Goal: Information Seeking & Learning: Compare options

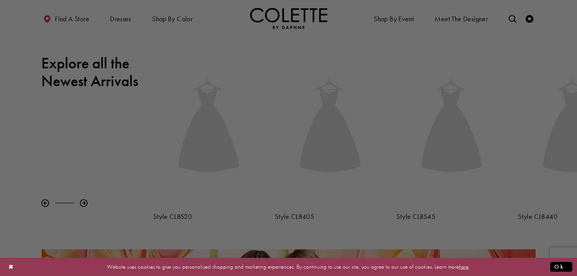
scroll to position [309, 0]
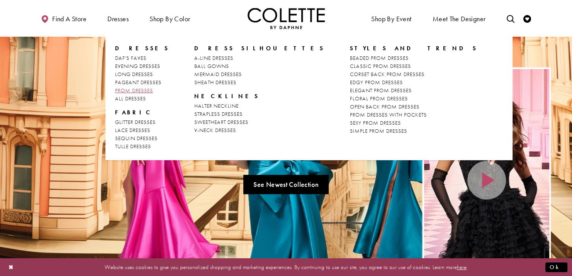
click at [149, 90] on span "PROM DRESSES" at bounding box center [134, 90] width 38 height 7
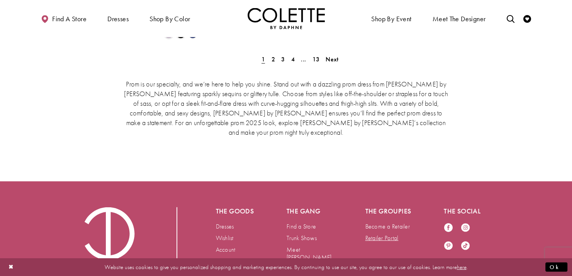
scroll to position [1766, 0]
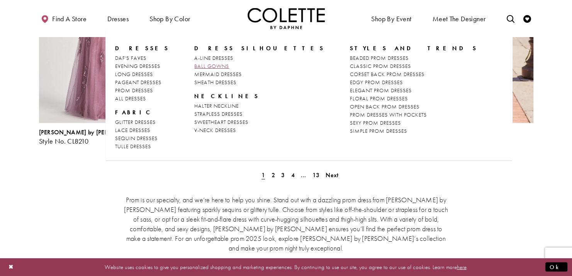
click at [200, 64] on span "BALL GOWNS" at bounding box center [211, 66] width 35 height 7
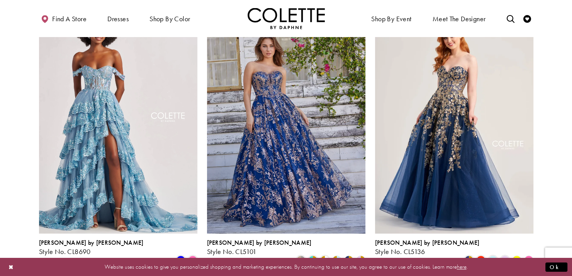
scroll to position [348, 0]
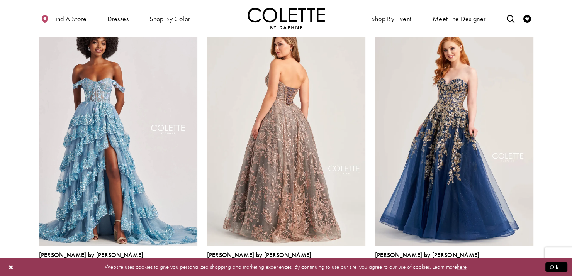
click at [249, 154] on img "Visit Colette by Daphne Style No. CL5101 Page" at bounding box center [286, 130] width 158 height 230
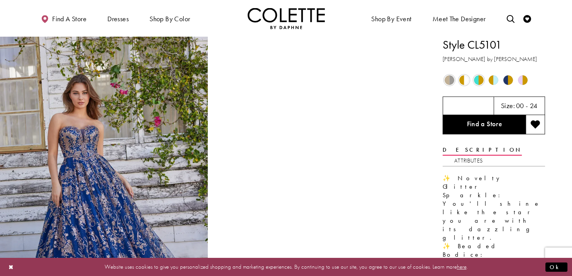
click at [449, 81] on span "Product color controls state depends on size chosen" at bounding box center [449, 80] width 10 height 10
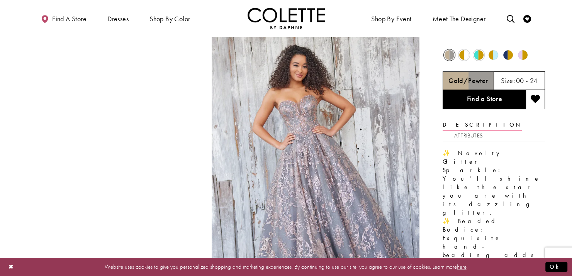
scroll to position [39, 0]
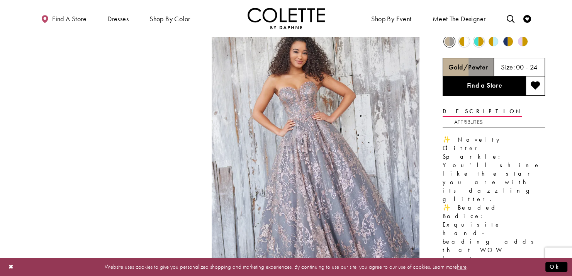
click at [463, 44] on span "Product color controls state depends on size chosen" at bounding box center [464, 42] width 10 height 10
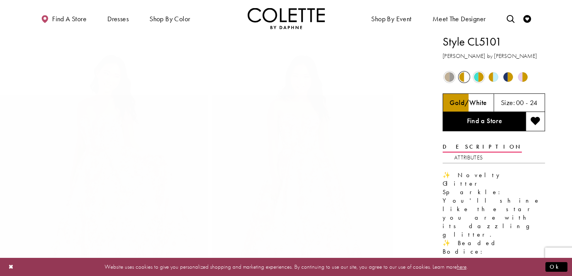
scroll to position [0, 0]
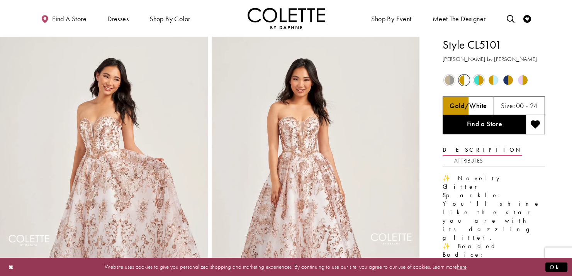
click at [475, 81] on span "Product color controls state depends on size chosen" at bounding box center [479, 80] width 10 height 10
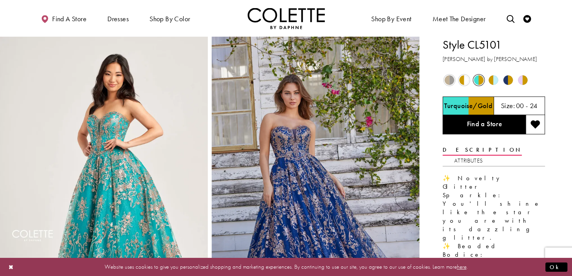
click at [489, 80] on span "Product color controls state depends on size chosen" at bounding box center [494, 80] width 10 height 10
click at [493, 80] on span "Product color controls state depends on size chosen" at bounding box center [494, 80] width 10 height 10
click at [495, 85] on span "Product color controls state depends on size chosen" at bounding box center [494, 80] width 10 height 10
click at [492, 80] on span "Product color controls state depends on size chosen" at bounding box center [494, 80] width 10 height 10
click at [491, 80] on span "Product color controls state depends on size chosen" at bounding box center [494, 80] width 10 height 10
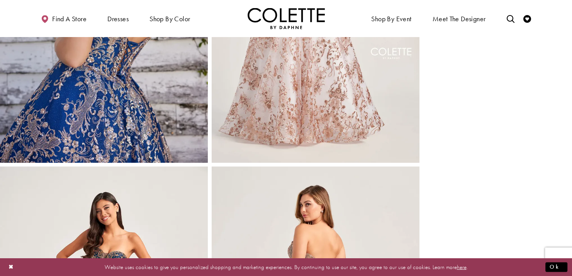
scroll to position [1429, 0]
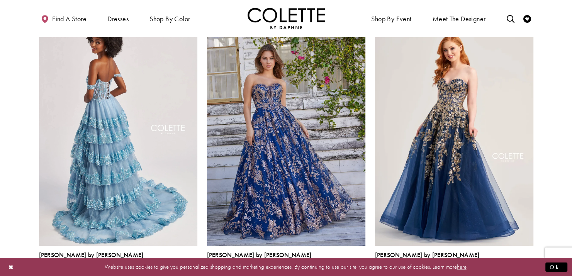
scroll to position [348, 0]
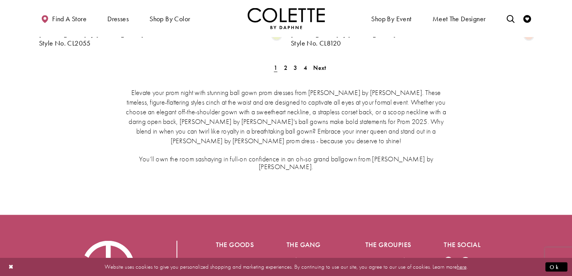
scroll to position [1506, 0]
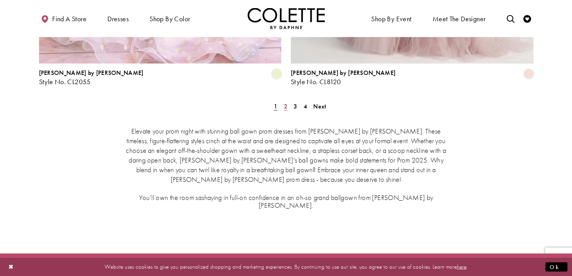
click at [285, 102] on span "2" at bounding box center [285, 106] width 3 height 8
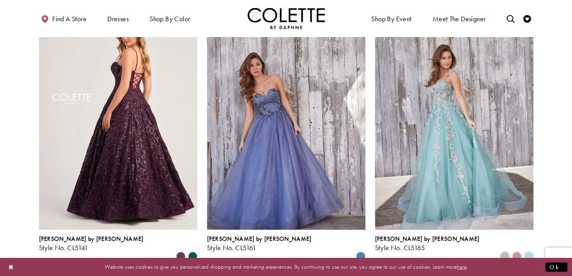
scroll to position [351, 0]
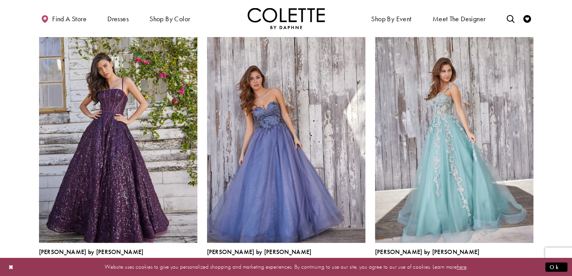
click at [193, 265] on span "Product List" at bounding box center [192, 269] width 9 height 9
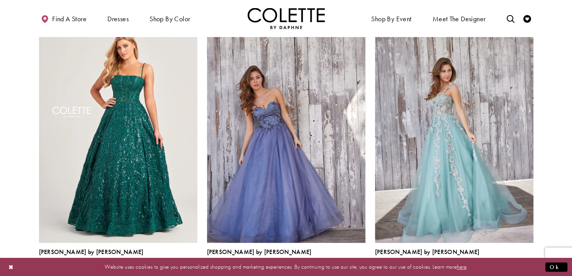
click at [183, 265] on span "Product List" at bounding box center [180, 269] width 9 height 9
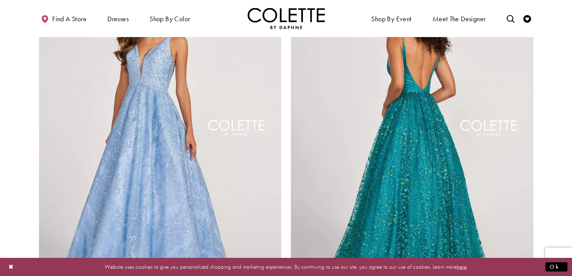
scroll to position [1432, 0]
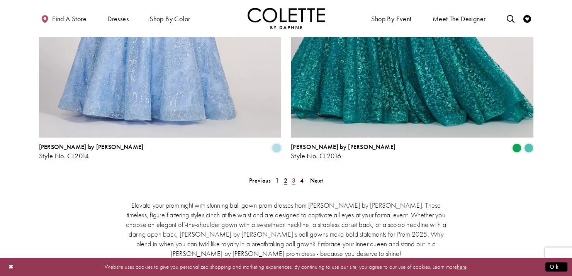
click at [294, 176] on span "3" at bounding box center [293, 180] width 3 height 8
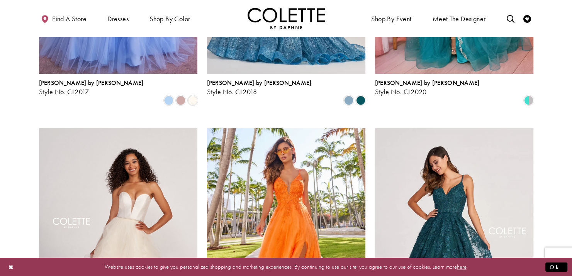
scroll to position [80, 0]
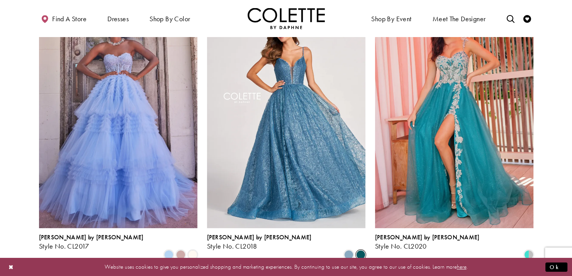
click at [361, 250] on span "Product List" at bounding box center [360, 254] width 9 height 9
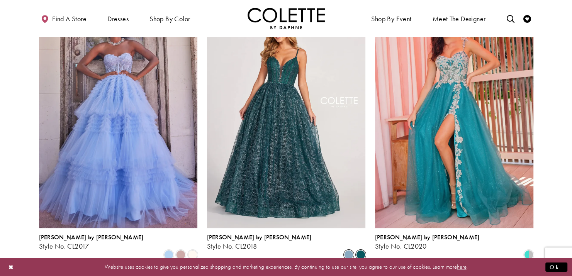
click at [350, 250] on span "Product List" at bounding box center [348, 254] width 9 height 9
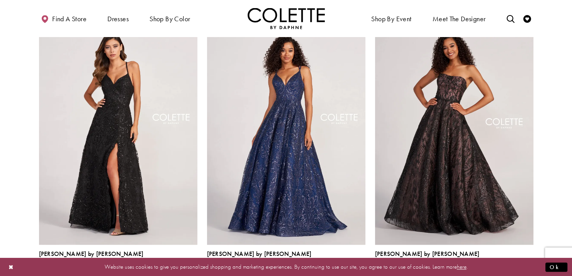
scroll to position [621, 0]
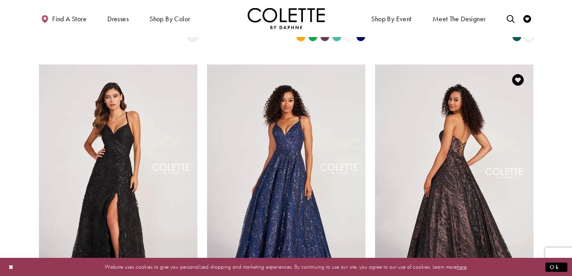
scroll to position [582, 0]
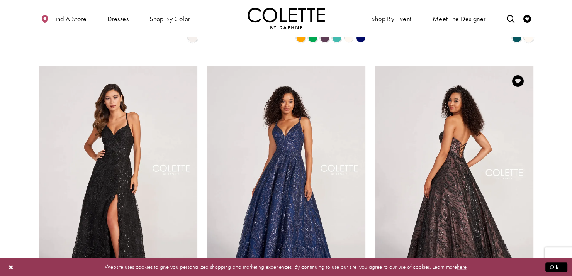
click at [443, 159] on img "Visit Colette by Daphne Style No. CL2042 Page" at bounding box center [454, 181] width 158 height 230
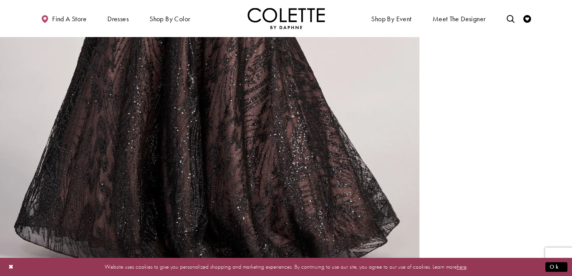
scroll to position [695, 0]
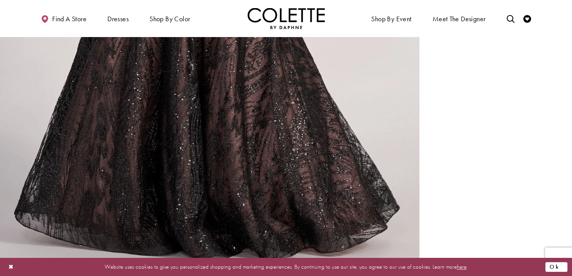
click at [560, 268] on button "Ok" at bounding box center [556, 267] width 22 height 10
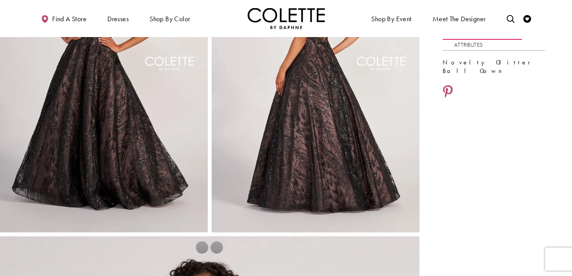
scroll to position [0, 0]
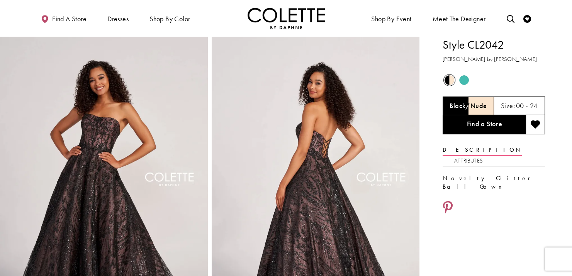
click at [466, 81] on span "Product color controls state depends on size chosen" at bounding box center [464, 80] width 10 height 10
click at [472, 103] on h5 "Turquoise" at bounding box center [468, 106] width 29 height 8
click at [516, 100] on div "Size: 00 - 24" at bounding box center [519, 106] width 51 height 19
click at [483, 155] on link "Attributes" at bounding box center [468, 160] width 29 height 11
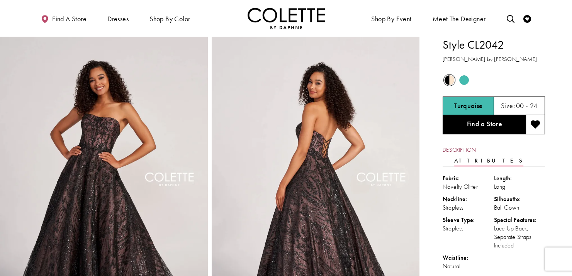
click at [468, 149] on link "Description" at bounding box center [459, 149] width 33 height 11
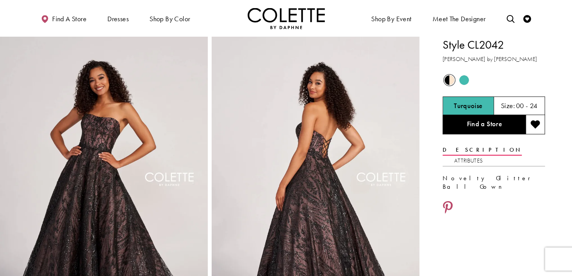
click at [465, 81] on span "Product color controls state depends on size chosen" at bounding box center [464, 80] width 10 height 10
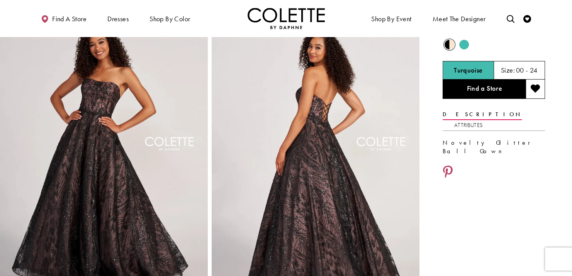
scroll to position [77, 0]
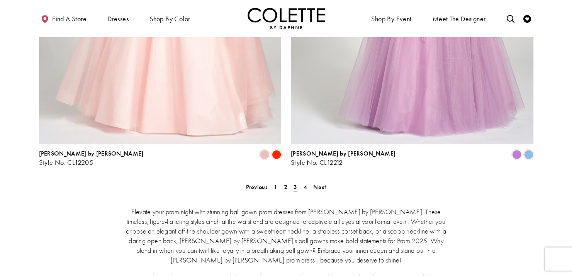
scroll to position [1471, 0]
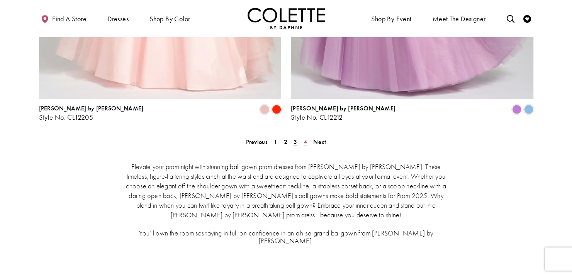
click at [304, 138] on span "4" at bounding box center [305, 142] width 3 height 8
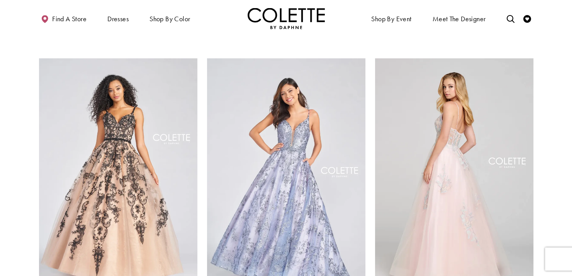
scroll to position [351, 0]
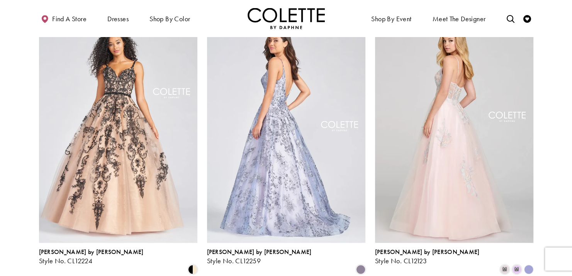
click at [287, 186] on img "Visit Colette by Daphne Style No. CL12259 Page" at bounding box center [286, 127] width 158 height 230
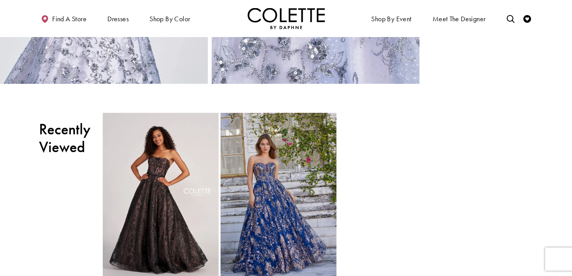
scroll to position [1004, 0]
